Goal: Find specific page/section: Find specific page/section

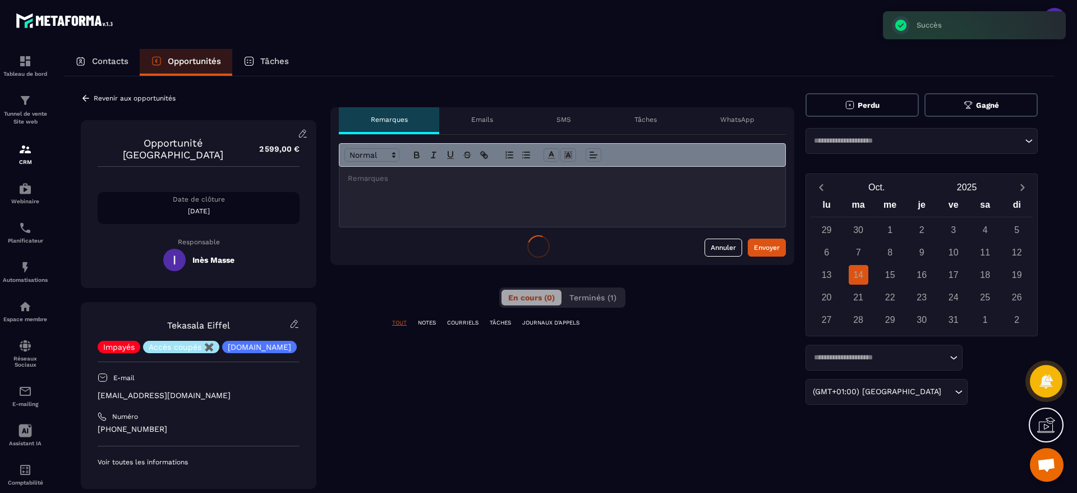
scroll to position [874, 0]
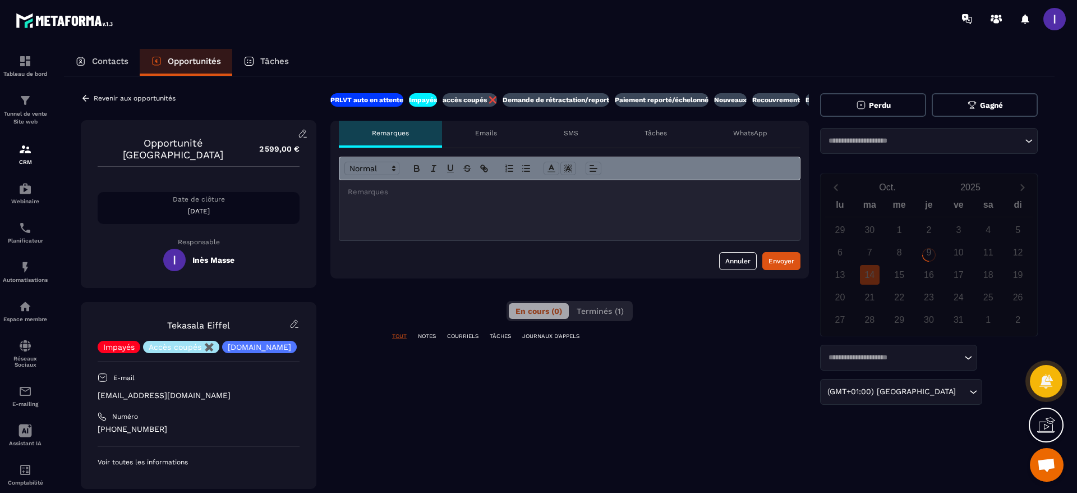
click at [95, 89] on div "Revenir aux opportunités Opportunité Tekasala Eiffel 2 599,00 € Date de clôture…" at bounding box center [559, 334] width 991 height 516
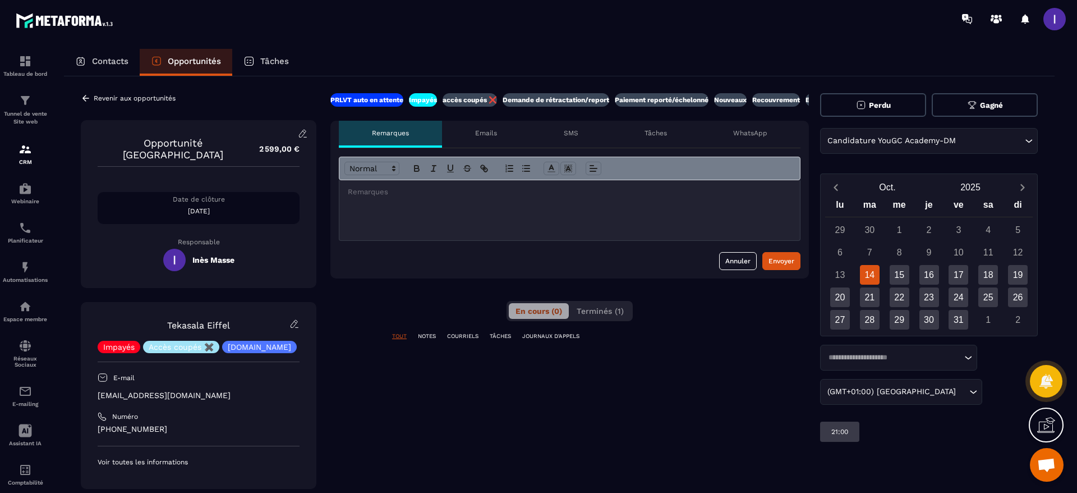
click at [94, 98] on p "Revenir aux opportunités" at bounding box center [135, 98] width 82 height 8
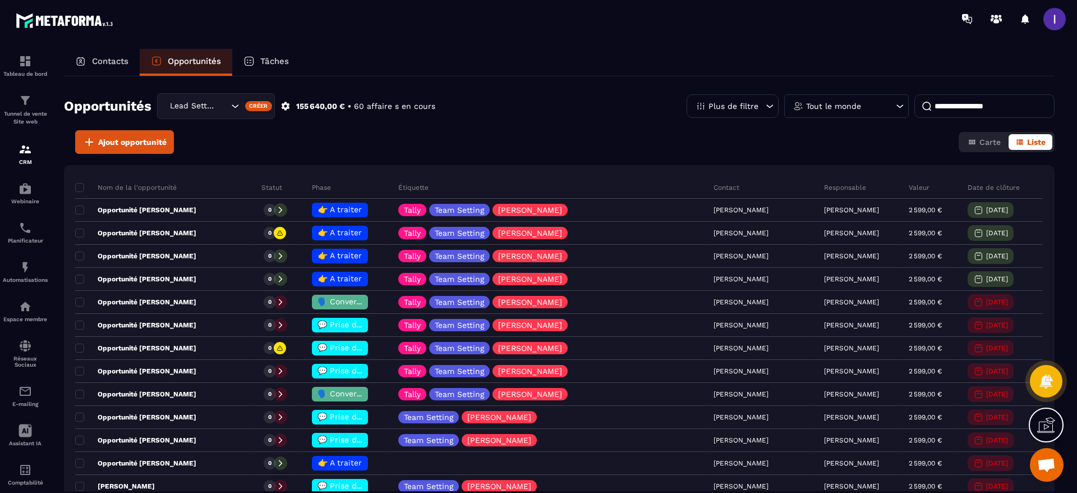
click at [235, 105] on icon "Search for option" at bounding box center [234, 105] width 11 height 11
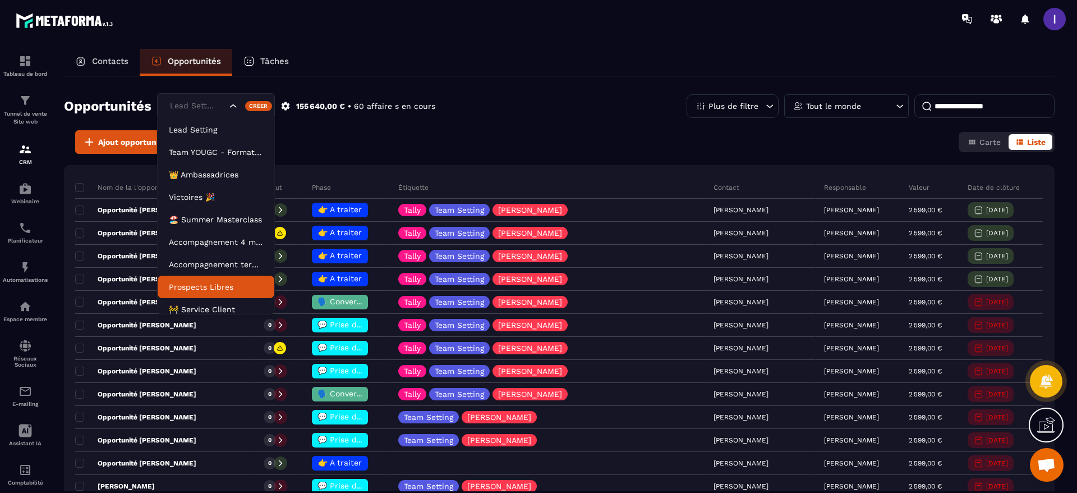
scroll to position [6, 0]
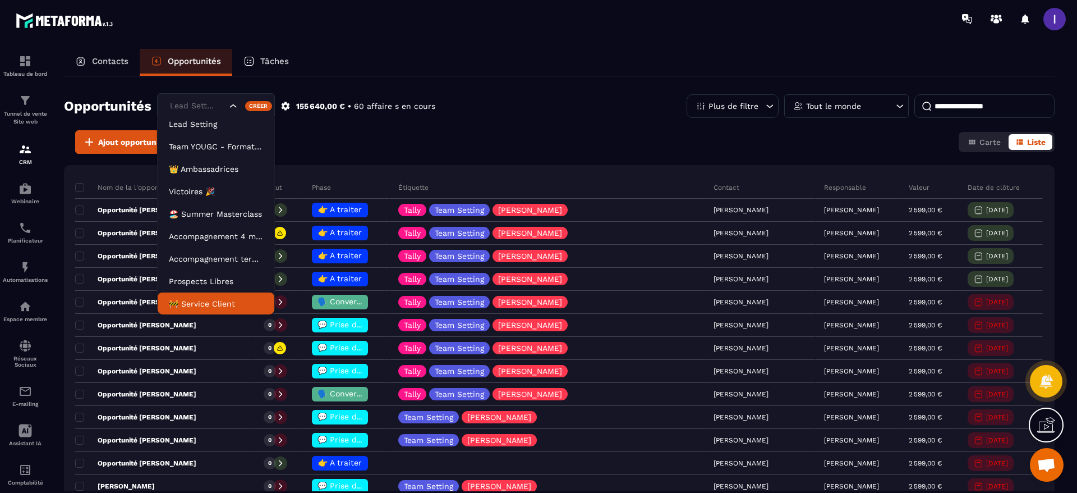
click at [223, 302] on p "🚧 Service Client" at bounding box center [216, 303] width 94 height 11
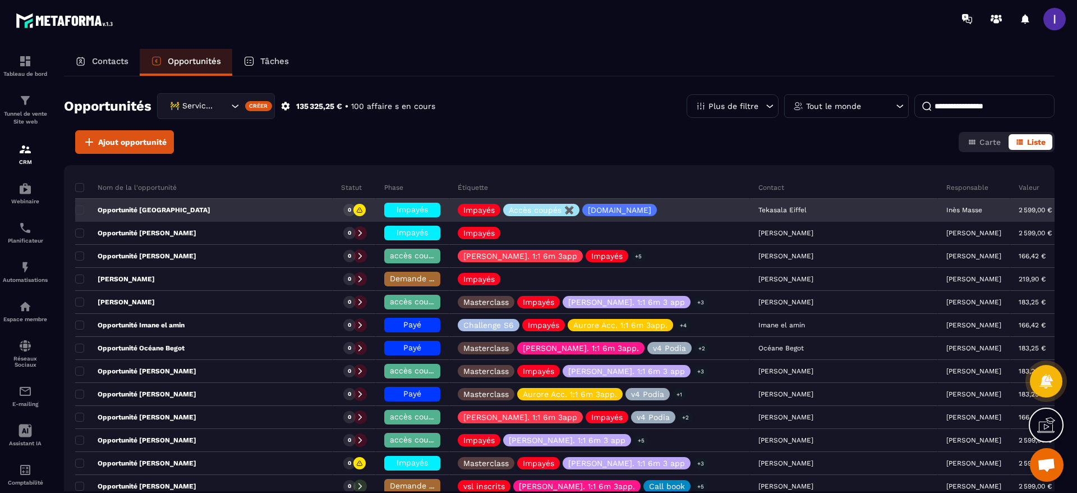
click at [946, 213] on p "Inès Masse" at bounding box center [964, 210] width 36 height 8
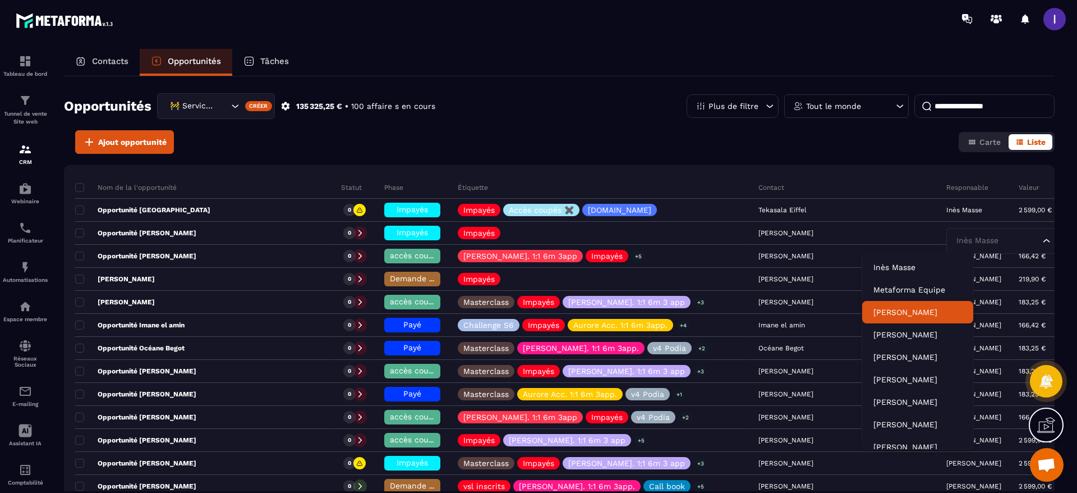
click at [906, 315] on p "[PERSON_NAME]" at bounding box center [918, 311] width 89 height 11
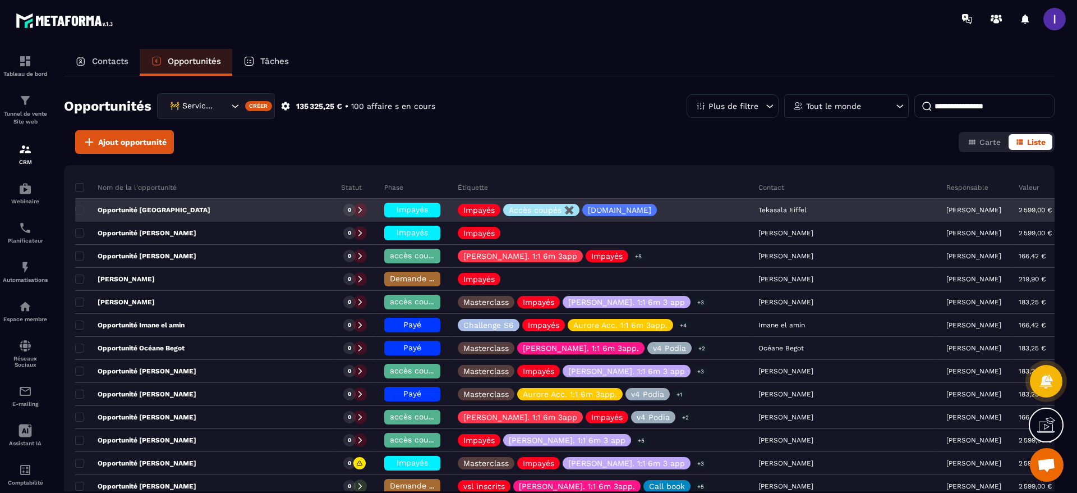
click at [364, 212] on icon at bounding box center [360, 210] width 8 height 8
